Goal: Task Accomplishment & Management: Complete application form

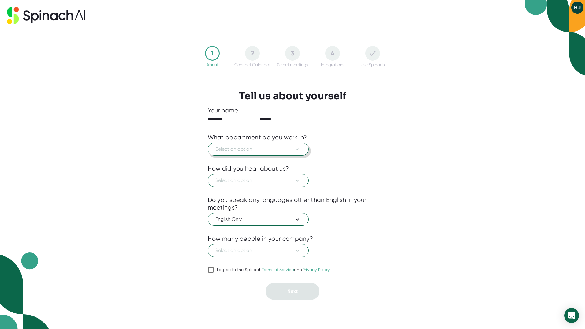
click at [290, 153] on button "Select an option" at bounding box center [258, 149] width 101 height 13
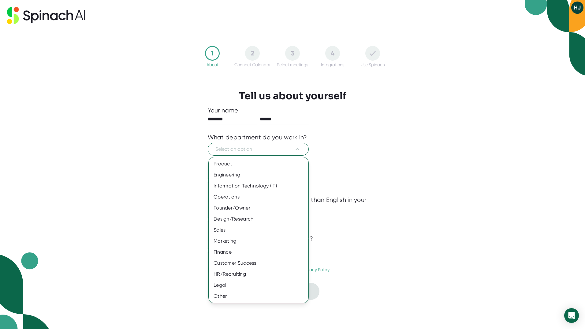
click at [265, 242] on div "Marketing" at bounding box center [259, 240] width 100 height 11
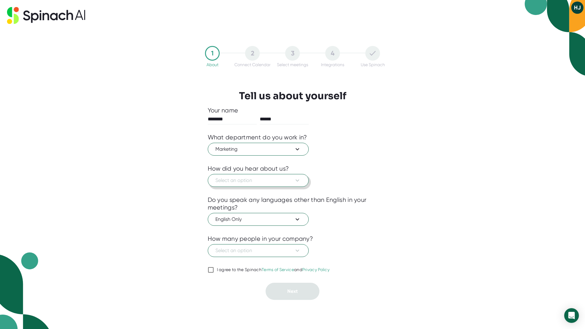
click at [268, 185] on button "Select an option" at bounding box center [258, 180] width 101 height 13
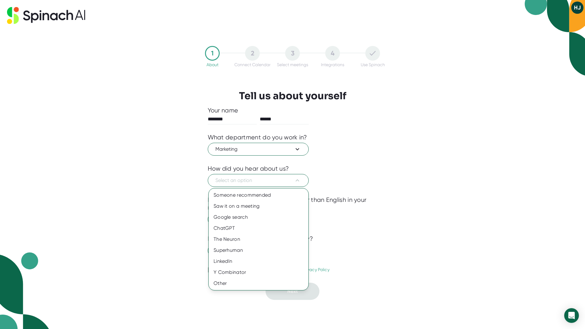
click at [230, 281] on div "Other" at bounding box center [259, 283] width 100 height 11
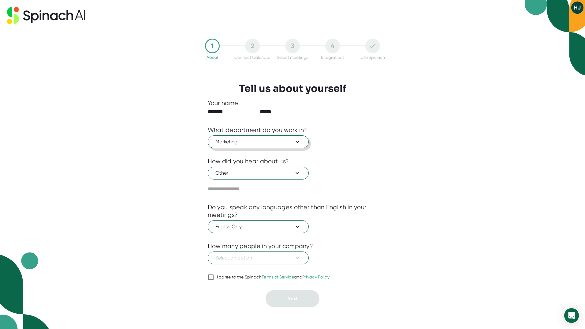
click at [291, 144] on span "Marketing" at bounding box center [258, 141] width 86 height 7
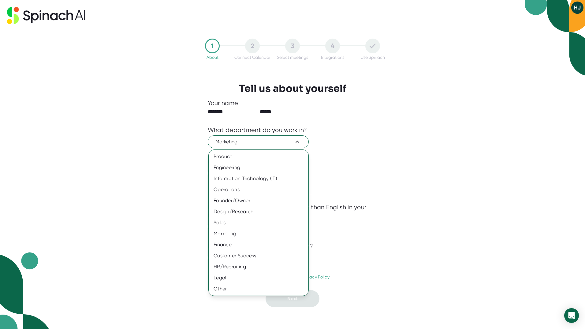
drag, startPoint x: 397, startPoint y: 185, endPoint x: 374, endPoint y: 177, distance: 24.7
click at [396, 186] on div at bounding box center [292, 164] width 585 height 329
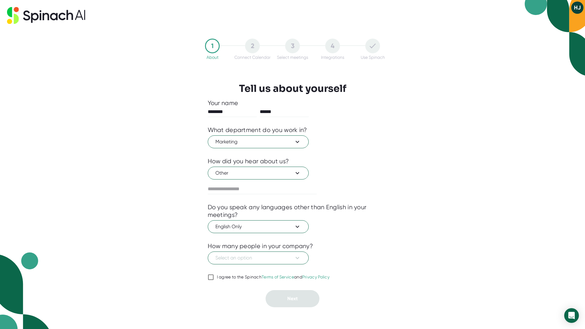
click at [311, 143] on div "Marketing" at bounding box center [293, 141] width 170 height 14
click at [301, 142] on icon at bounding box center [297, 141] width 7 height 7
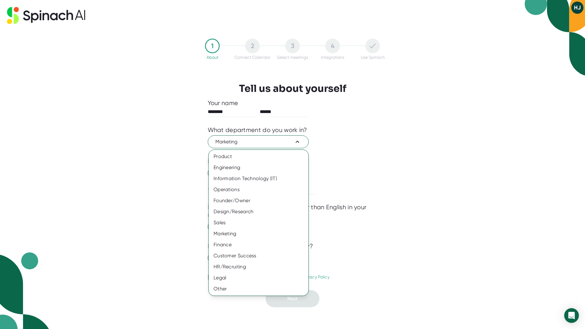
click at [457, 64] on div at bounding box center [292, 164] width 585 height 329
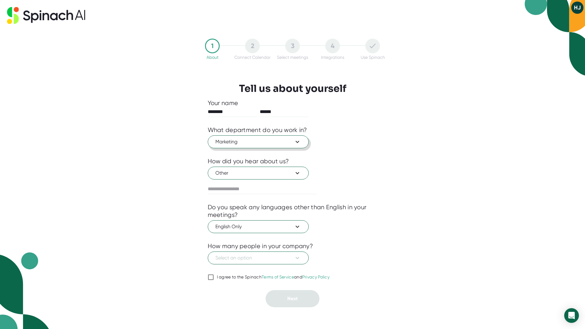
click at [263, 138] on span "Marketing" at bounding box center [258, 141] width 86 height 7
